Goal: Task Accomplishment & Management: Manage account settings

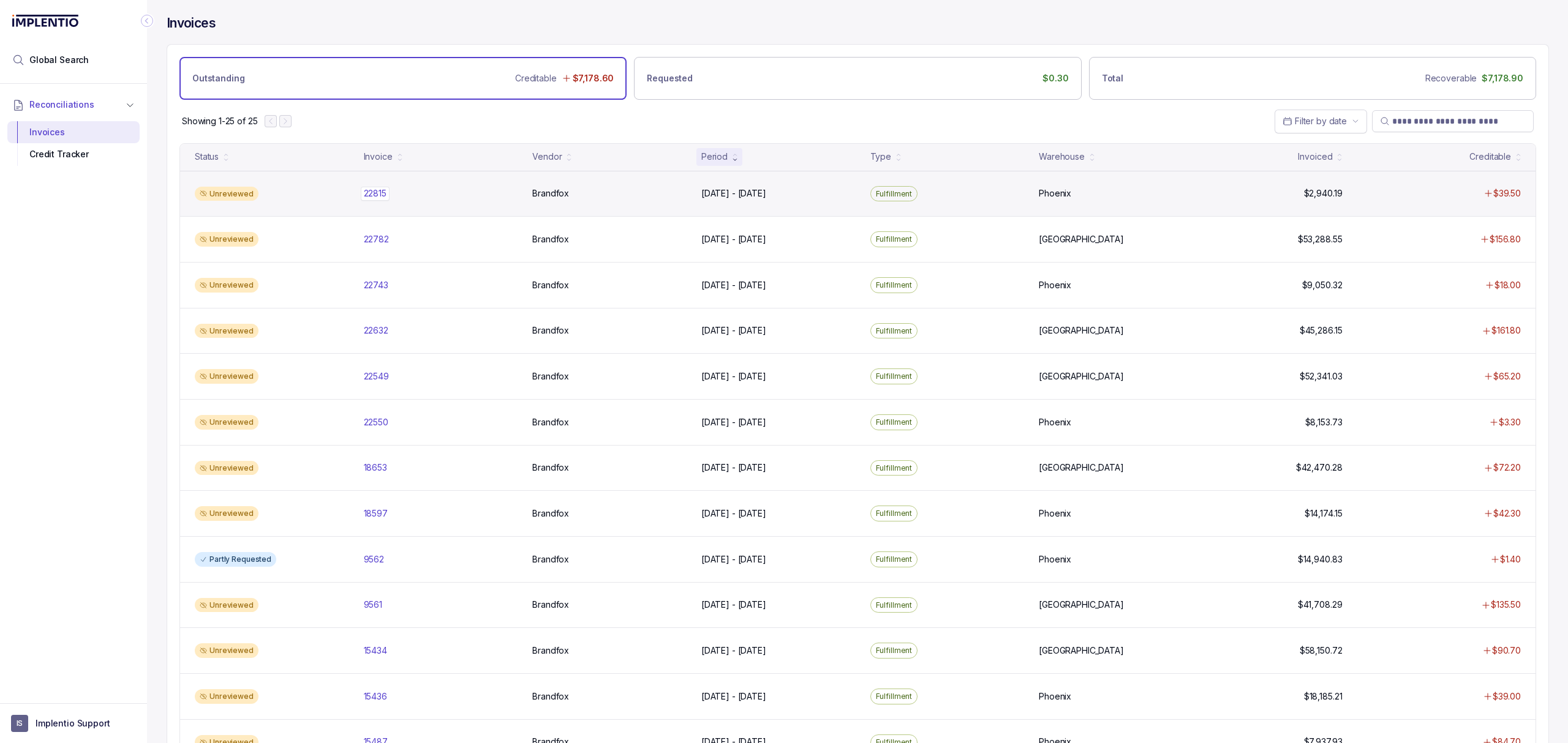
click at [373, 197] on p "22815" at bounding box center [375, 193] width 29 height 14
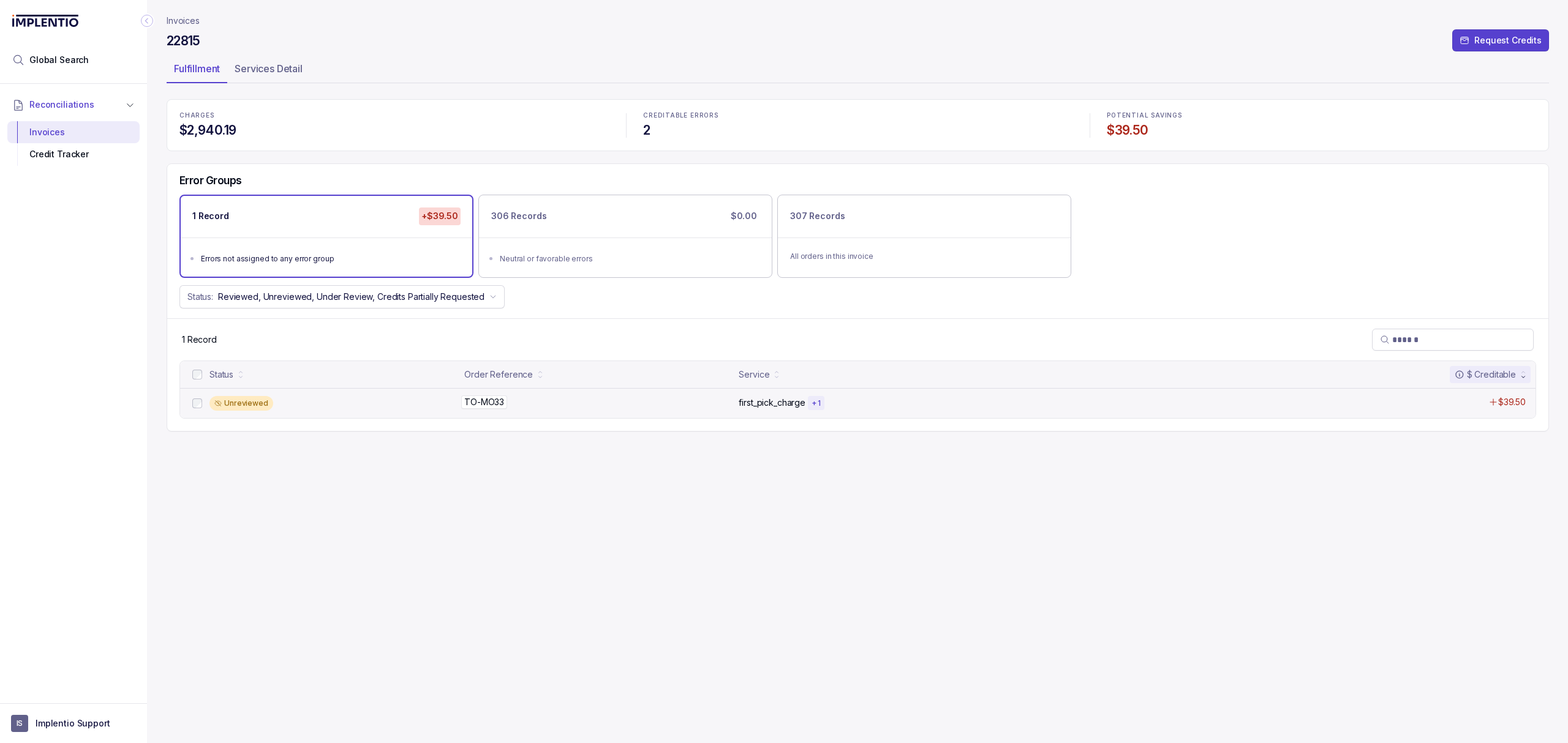
click at [479, 398] on p "TO-MO33" at bounding box center [484, 402] width 46 height 14
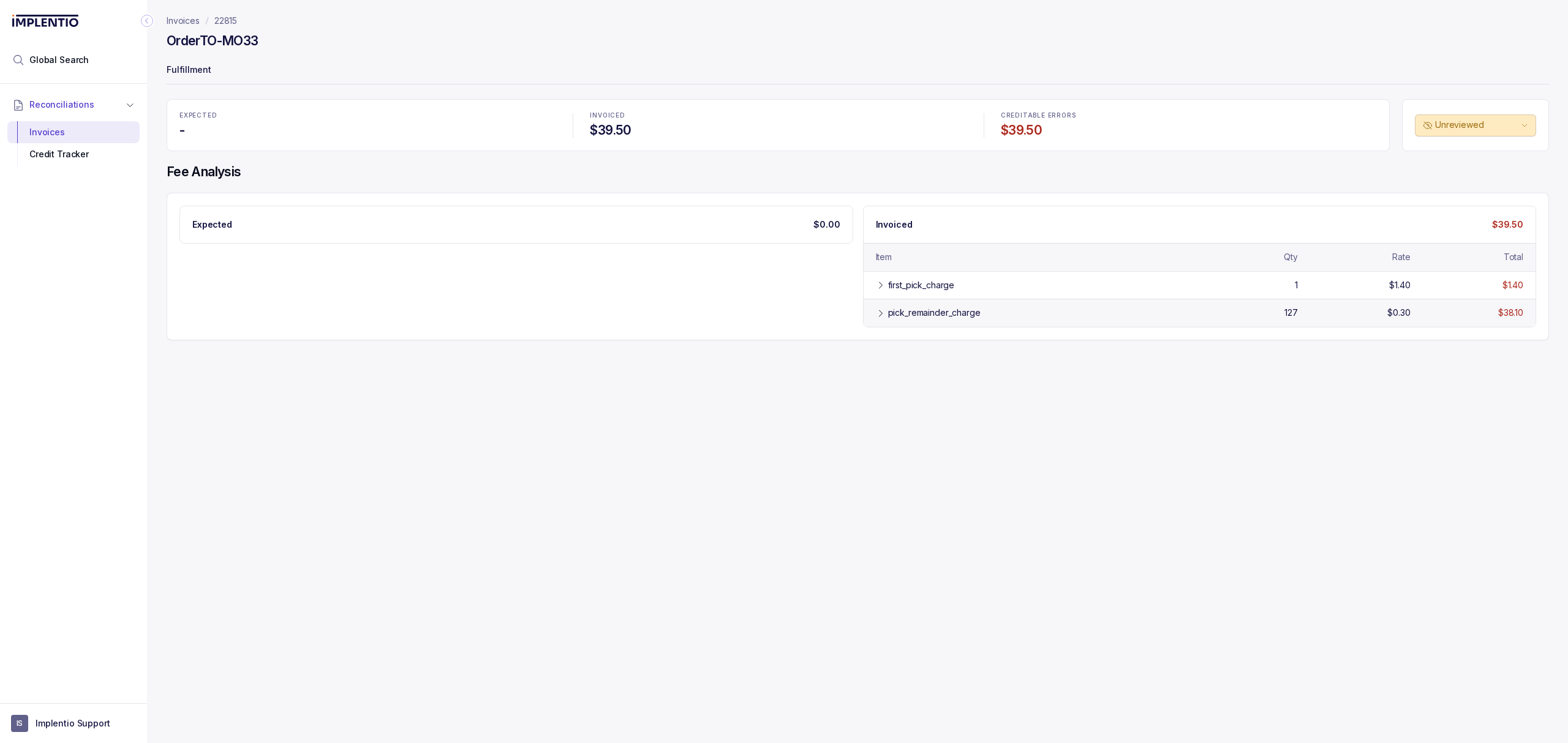
click at [931, 311] on div "pick_remainder_charge" at bounding box center [934, 313] width 92 height 12
click at [924, 290] on div "first_pick_charge" at bounding box center [921, 285] width 67 height 12
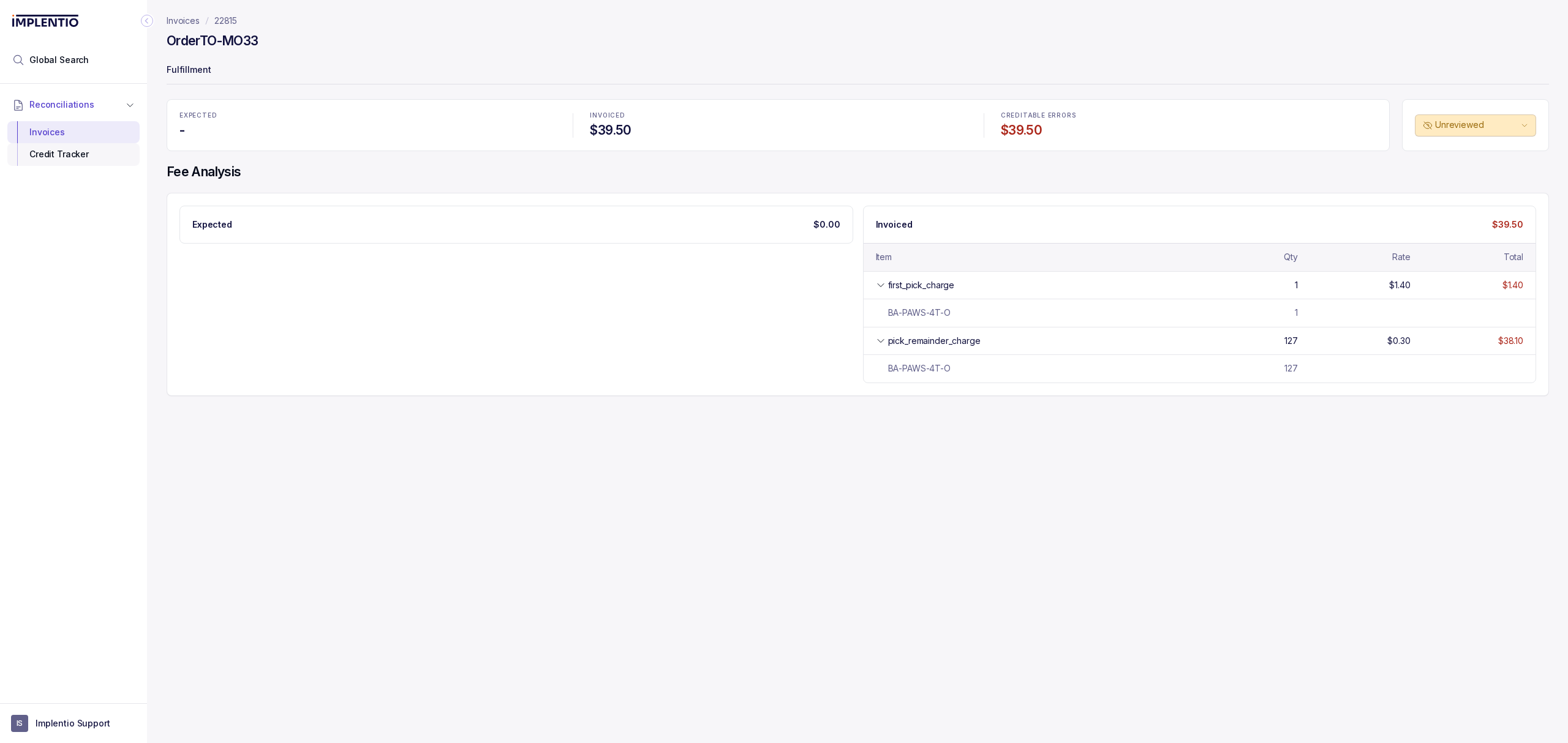
click at [84, 156] on div "Credit Tracker" at bounding box center [73, 154] width 113 height 22
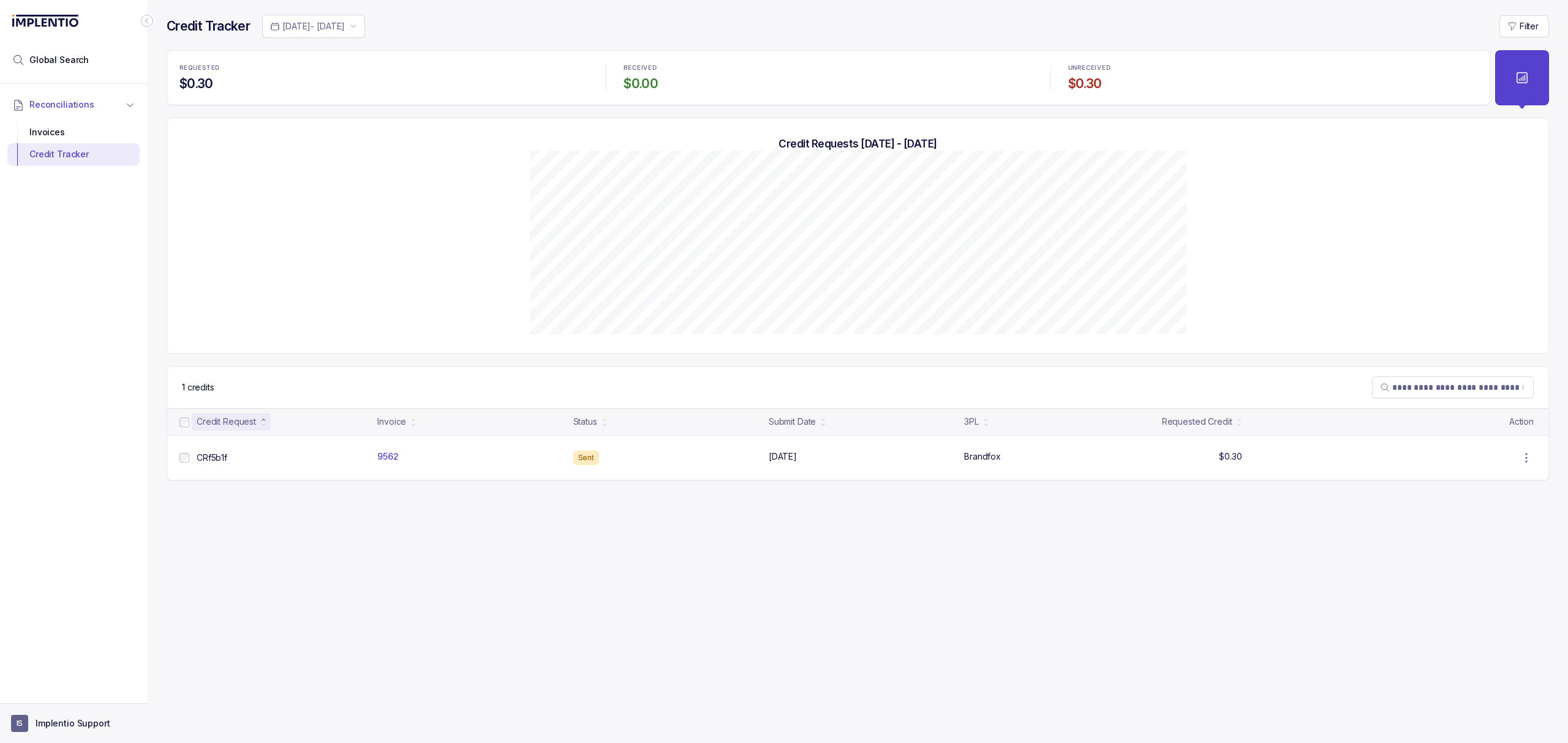
click at [84, 723] on p "Implentio Support" at bounding box center [73, 723] width 75 height 12
click at [88, 701] on p "Logout" at bounding box center [81, 697] width 101 height 12
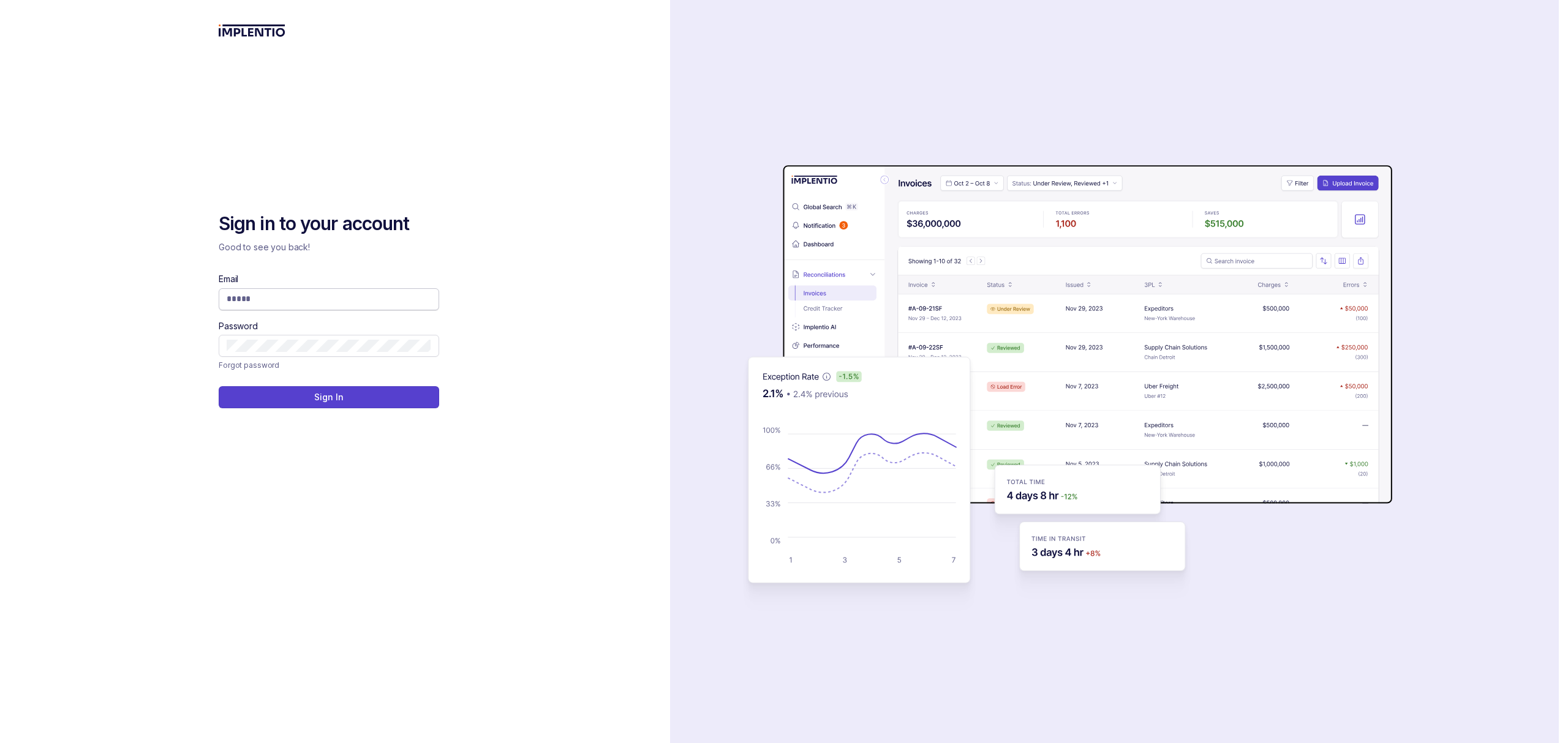
click at [366, 304] on input "Email" at bounding box center [329, 299] width 205 height 12
